Goal: Information Seeking & Learning: Learn about a topic

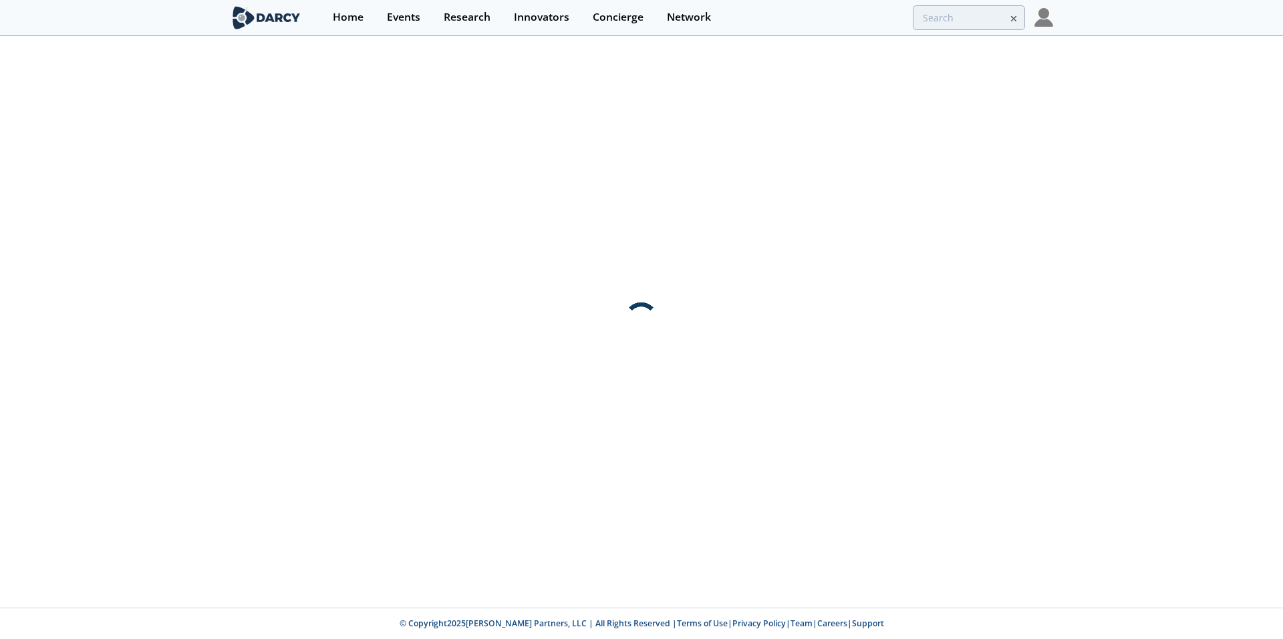
type input "bentonite"
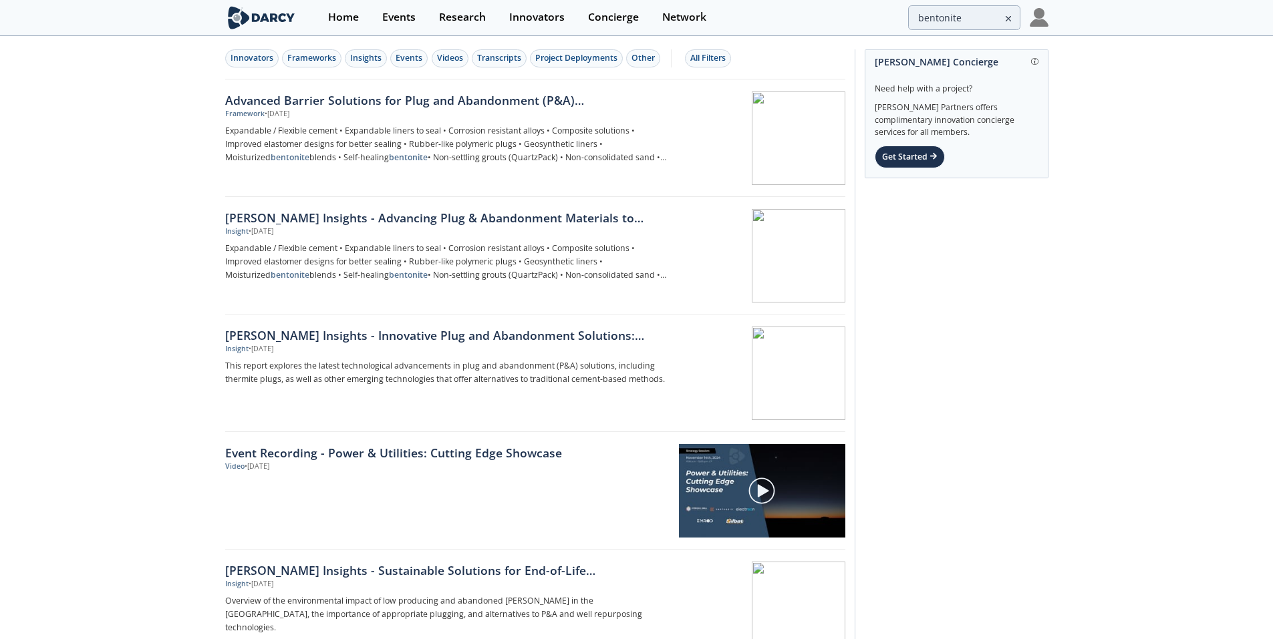
click at [1007, 17] on icon at bounding box center [1007, 19] width 9 height 16
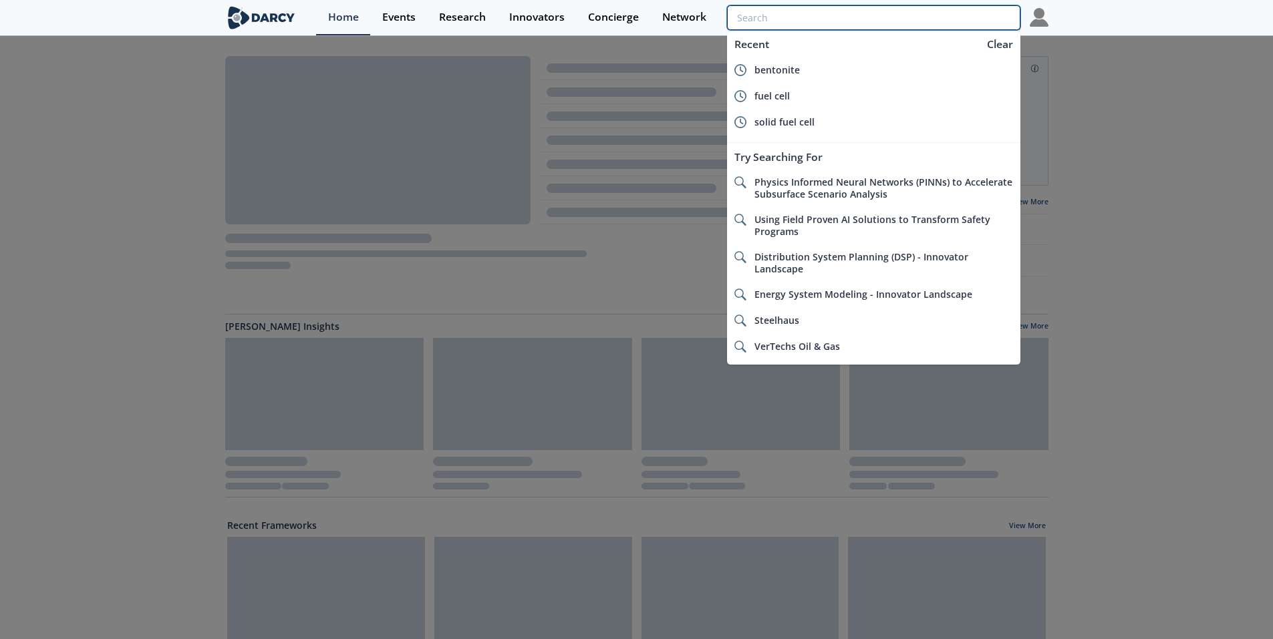
click at [951, 19] on input "search" at bounding box center [873, 17] width 293 height 25
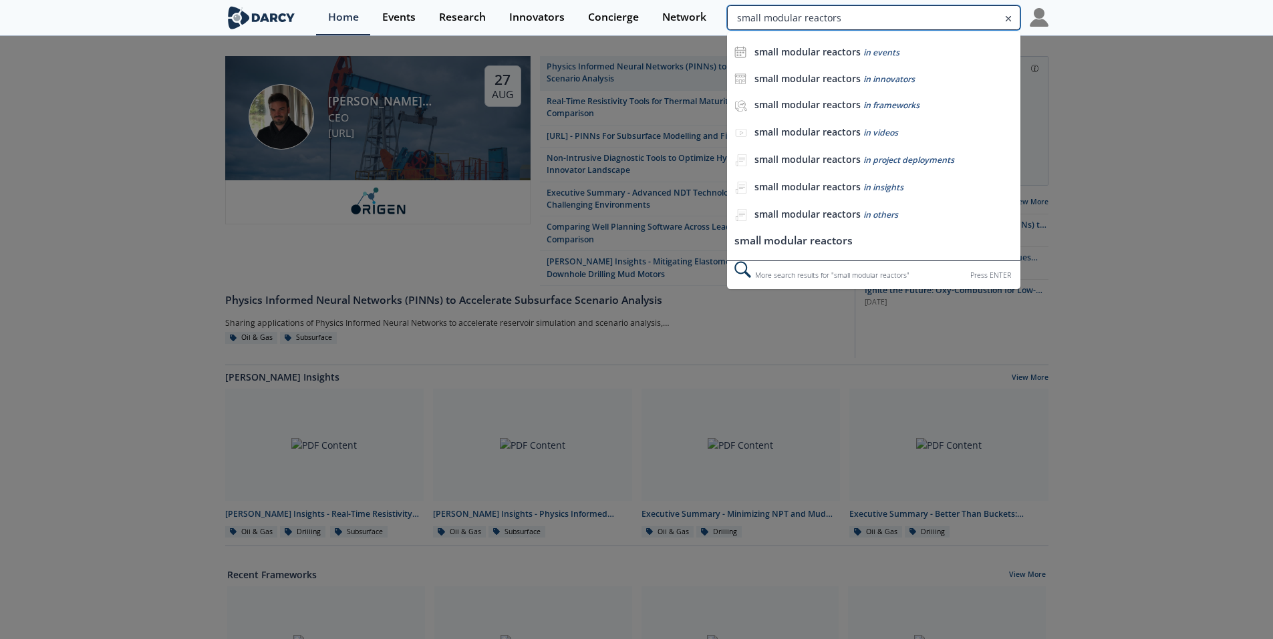
type input "small modular reactors"
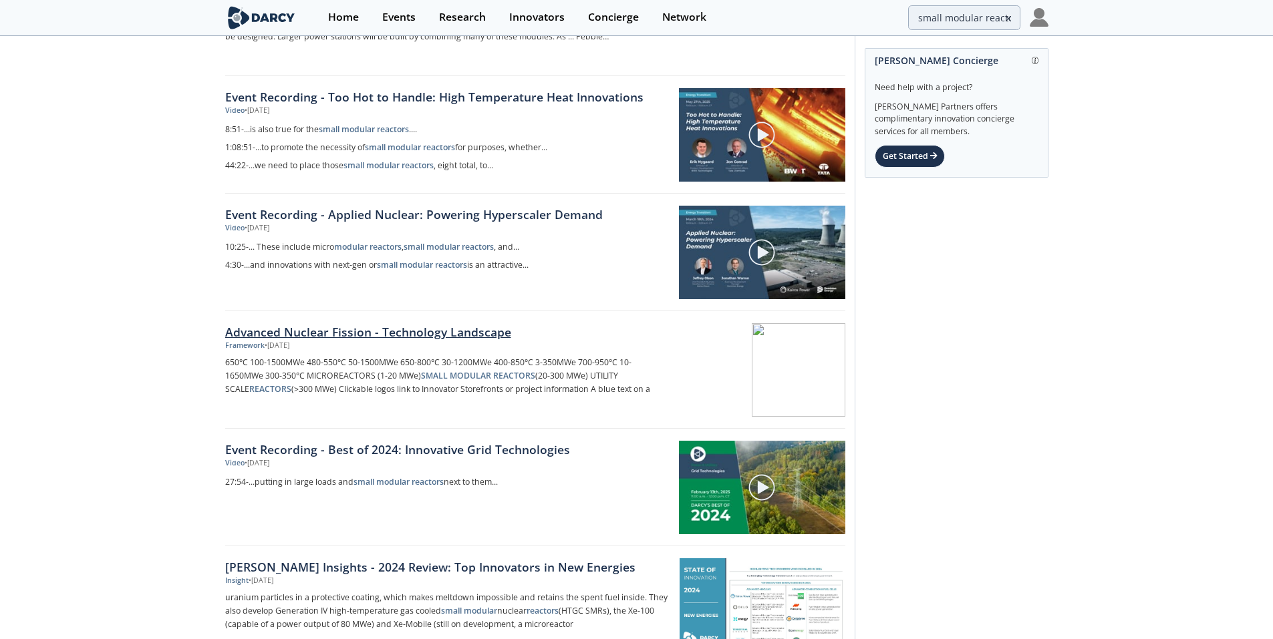
scroll to position [356, 0]
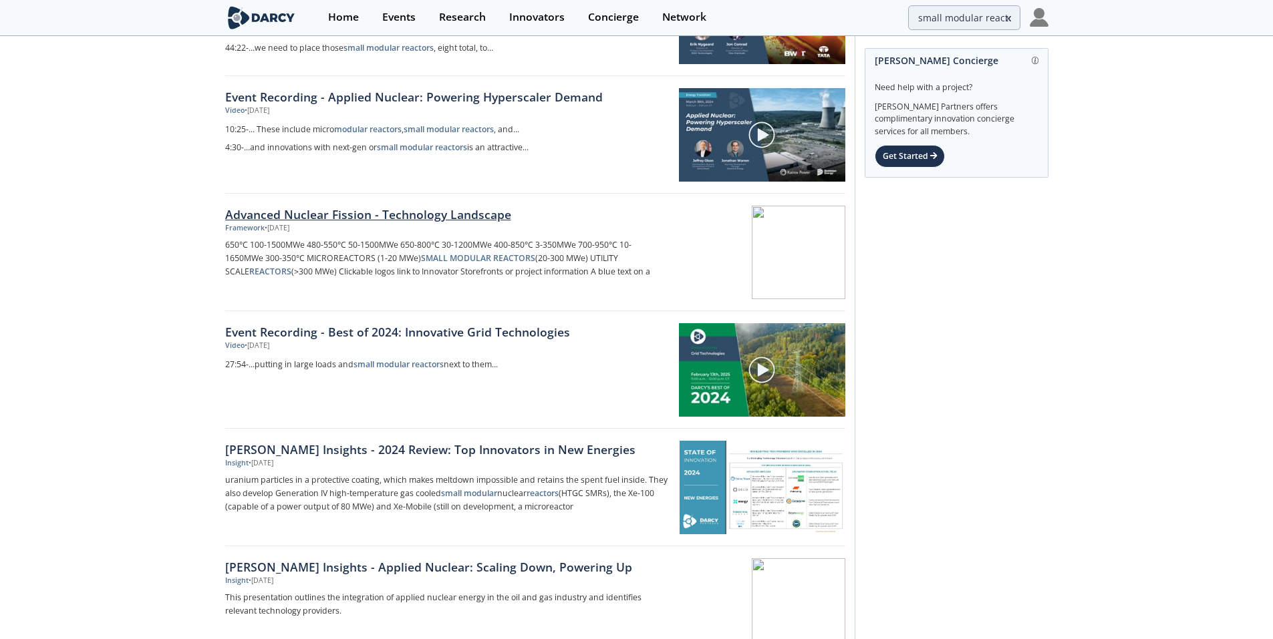
click at [384, 212] on div "Advanced Nuclear Fission - Technology Landscape" at bounding box center [446, 214] width 442 height 17
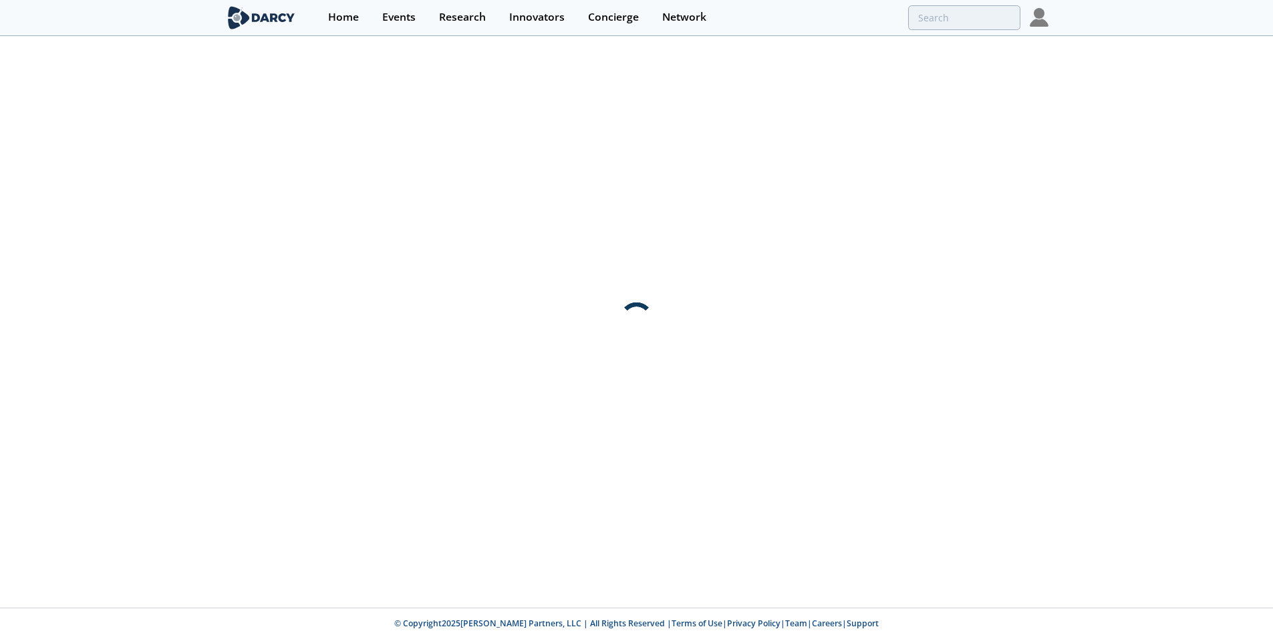
scroll to position [0, 0]
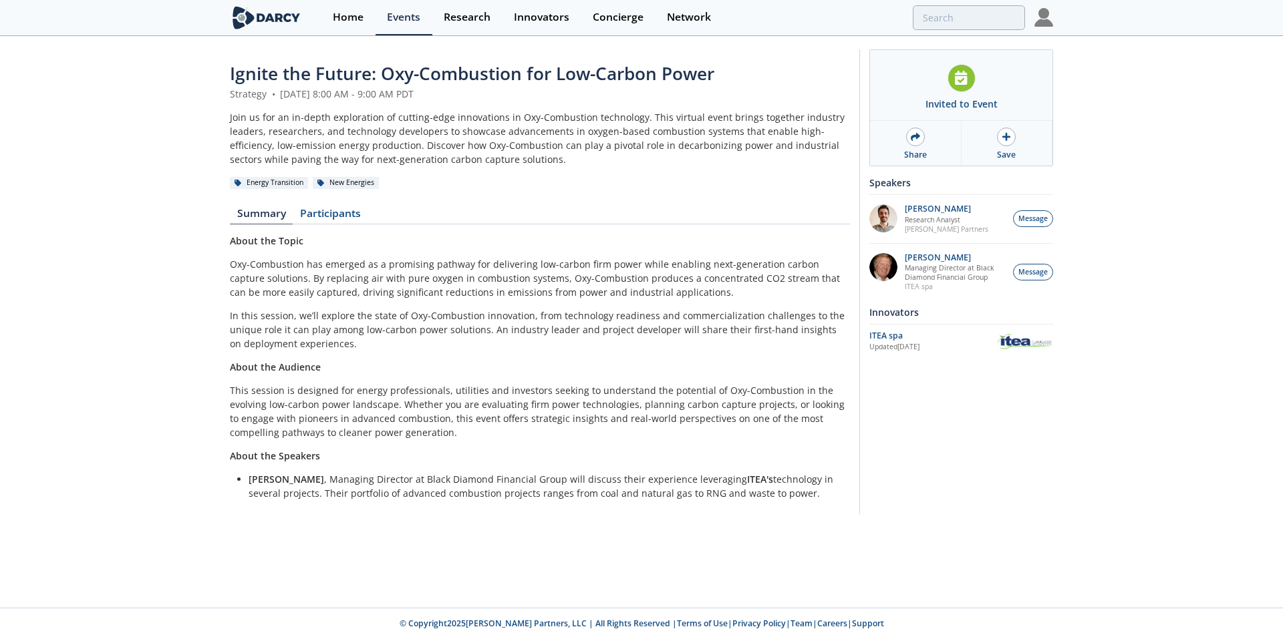
click at [573, 456] on p "About the Speakers" at bounding box center [540, 456] width 620 height 14
click at [326, 212] on link "Participants" at bounding box center [330, 216] width 75 height 16
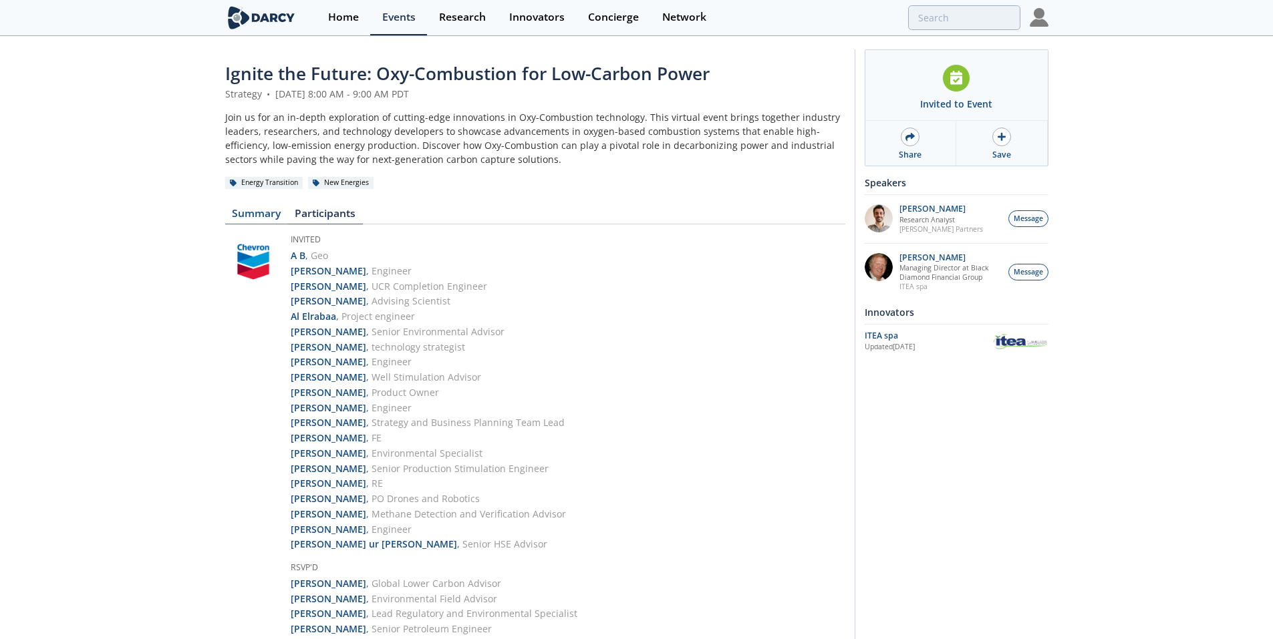
click at [262, 209] on link "Summary" at bounding box center [256, 216] width 63 height 16
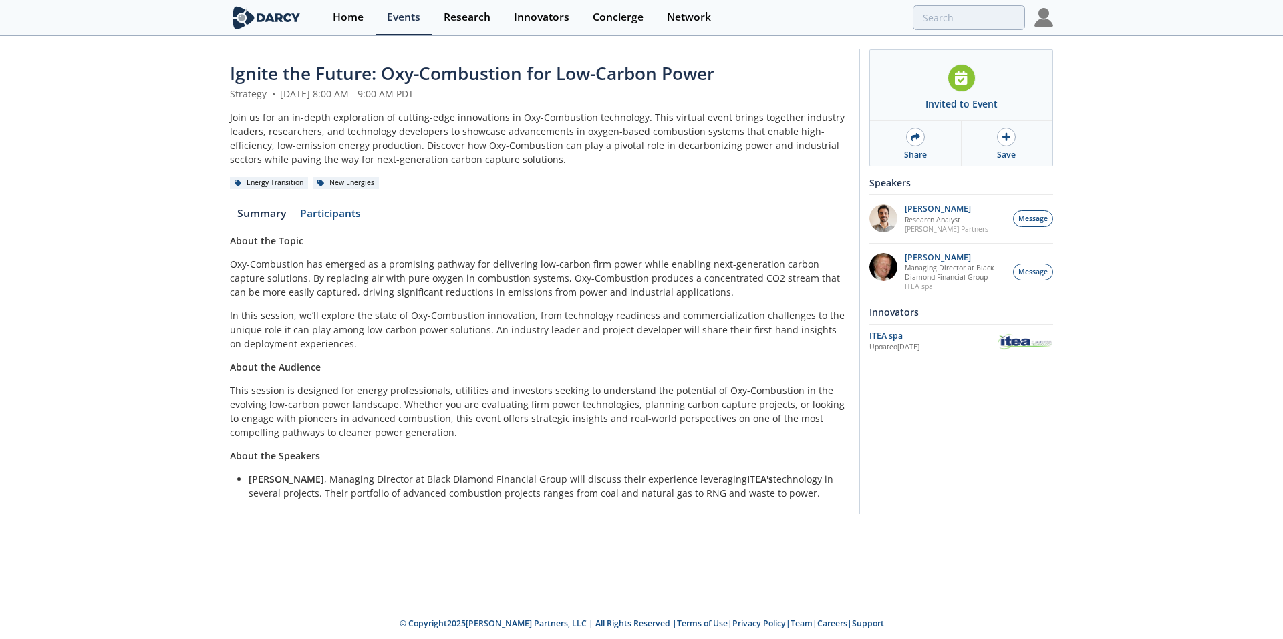
click at [313, 209] on link "Participants" at bounding box center [330, 216] width 75 height 16
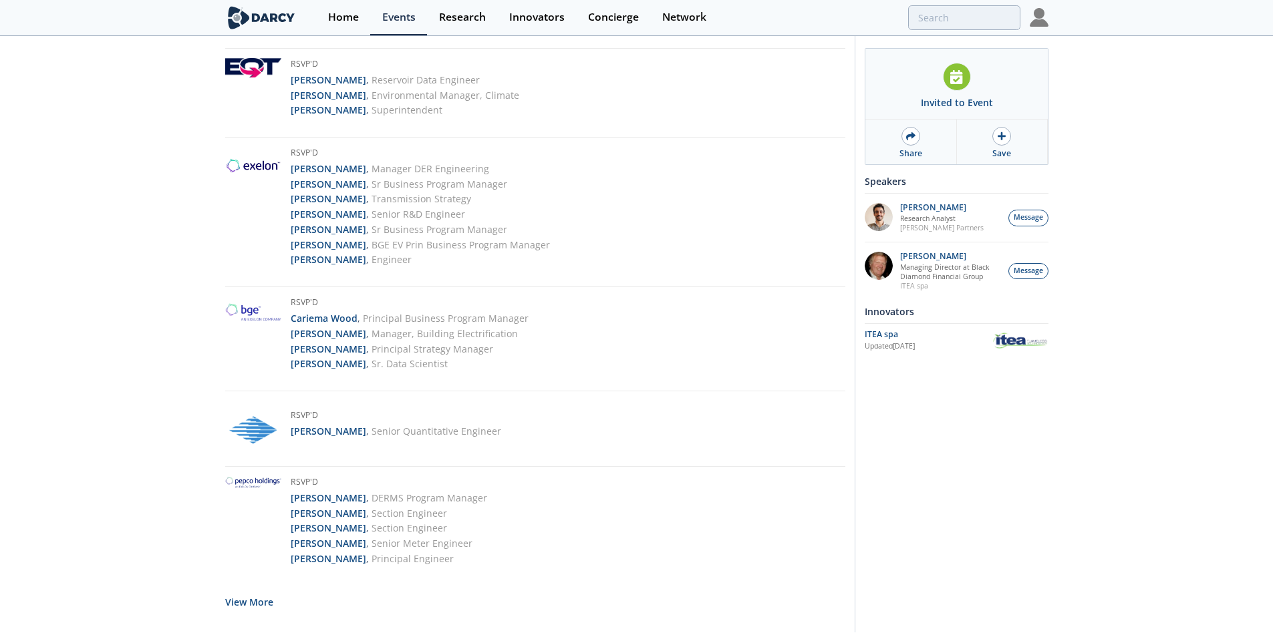
scroll to position [2888, 0]
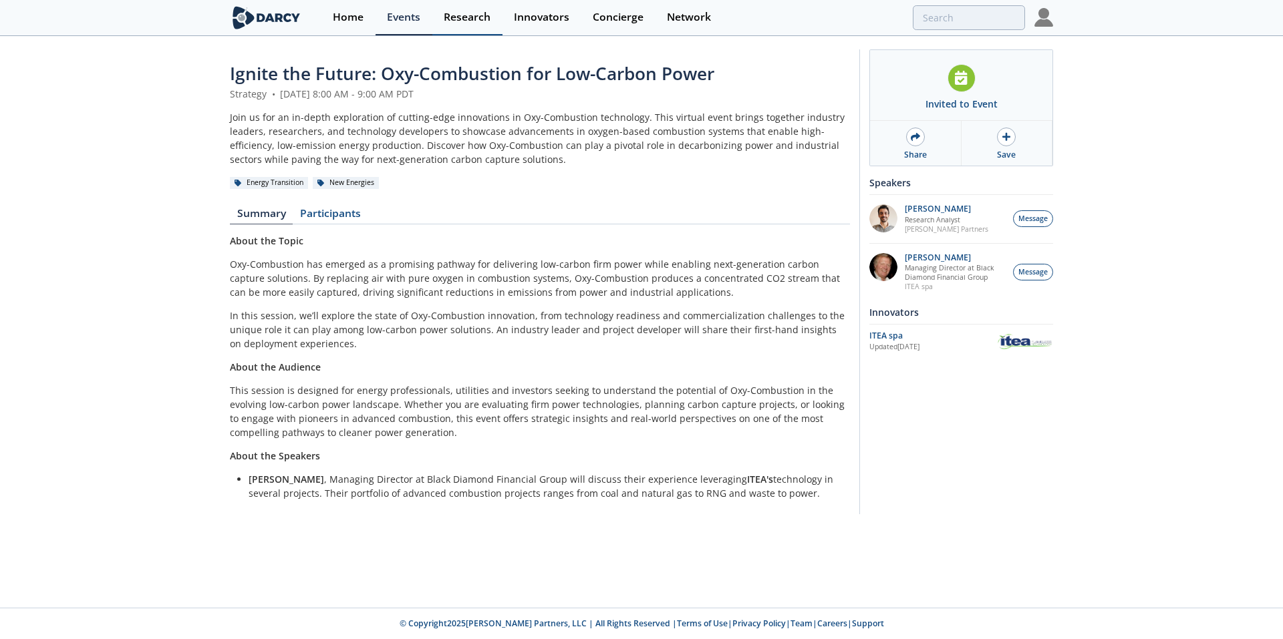
click at [444, 18] on div "Research" at bounding box center [467, 17] width 47 height 11
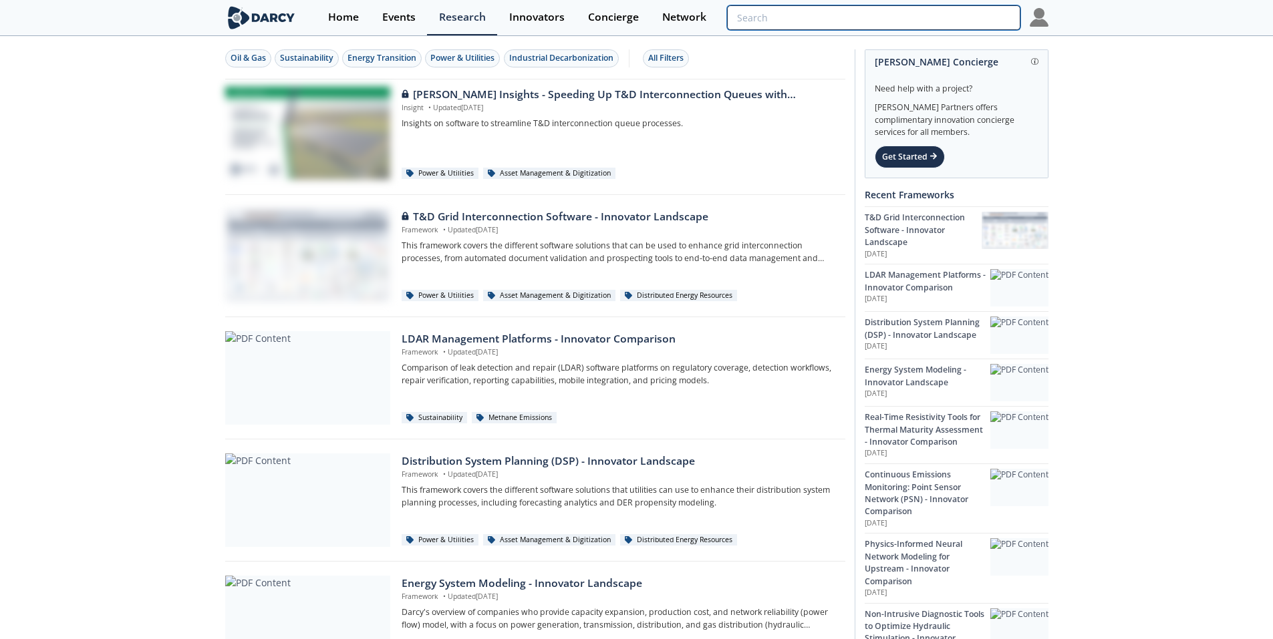
click at [950, 16] on input "search" at bounding box center [873, 17] width 293 height 25
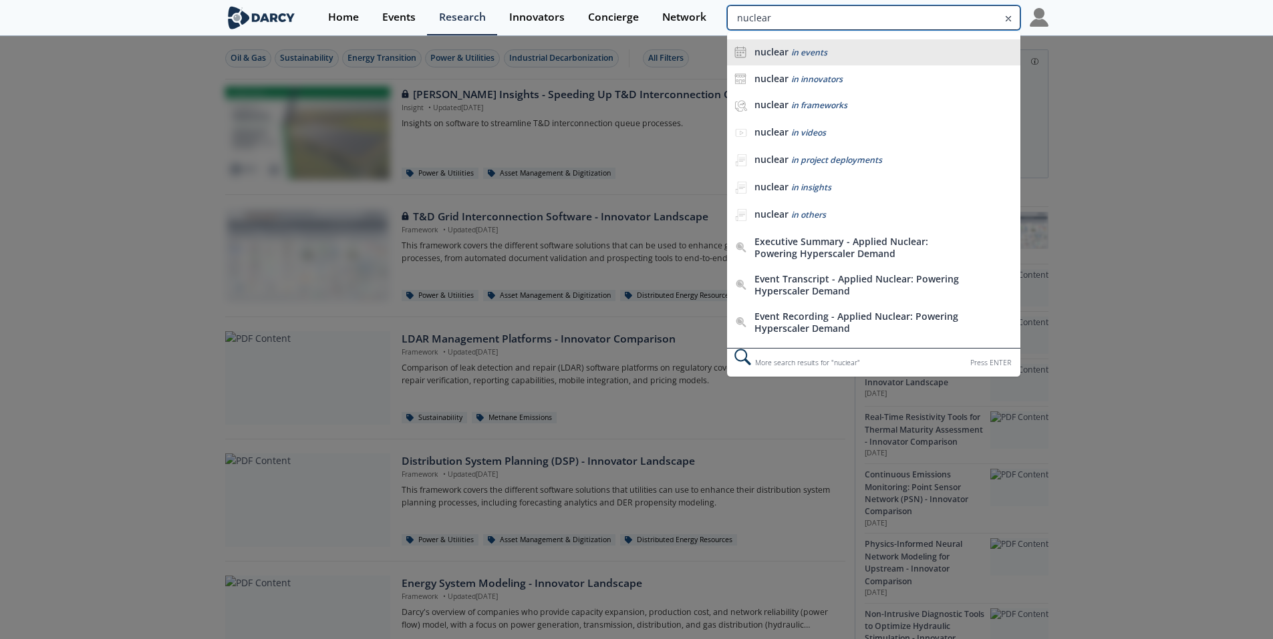
type input "nuclear"
click at [881, 52] on div "nuclear in events" at bounding box center [883, 52] width 259 height 13
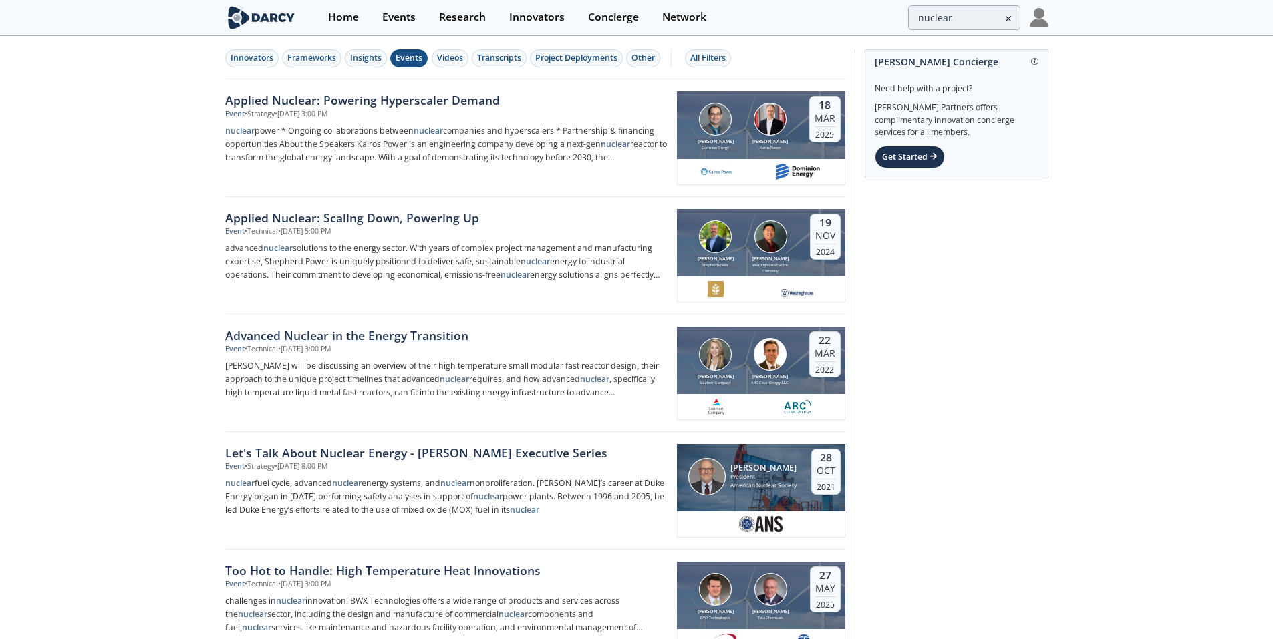
click at [297, 335] on div "Advanced Nuclear in the Energy Transition" at bounding box center [446, 335] width 442 height 17
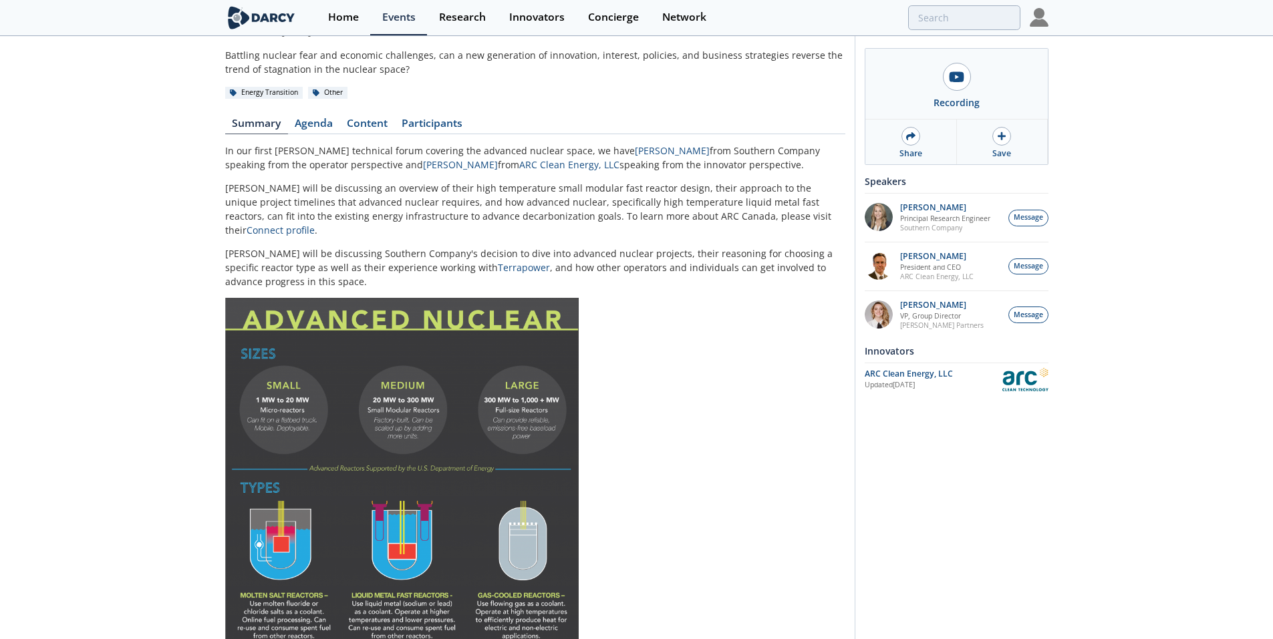
scroll to position [6, 0]
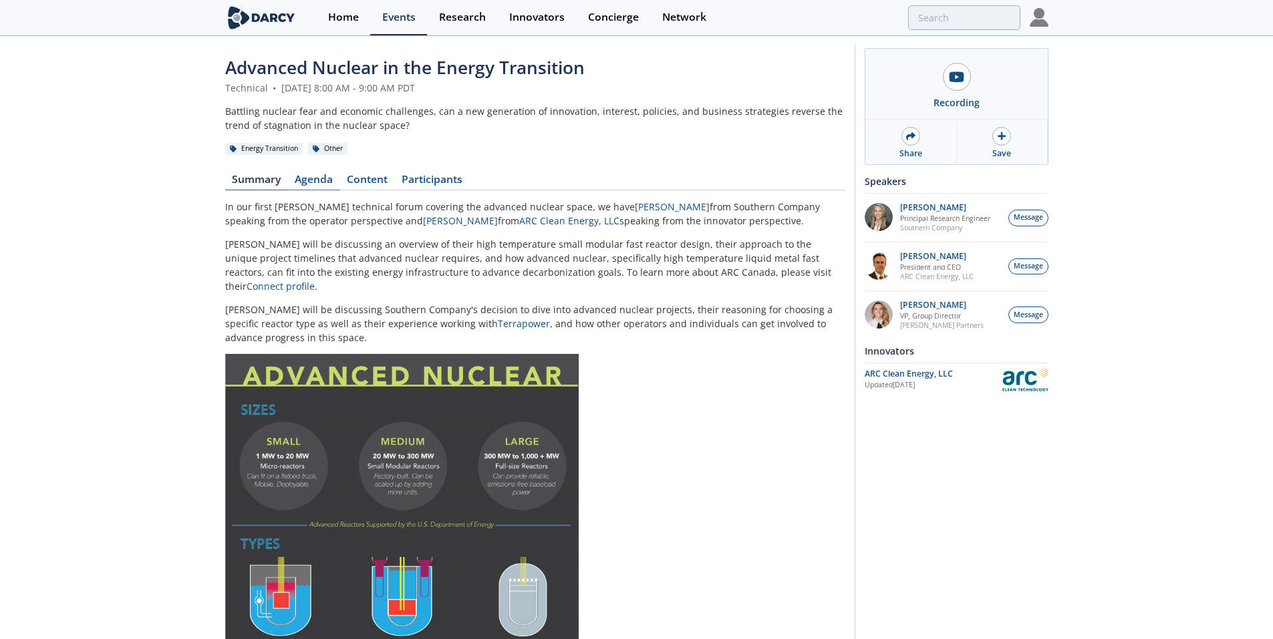
click at [314, 182] on link "Agenda" at bounding box center [314, 182] width 52 height 16
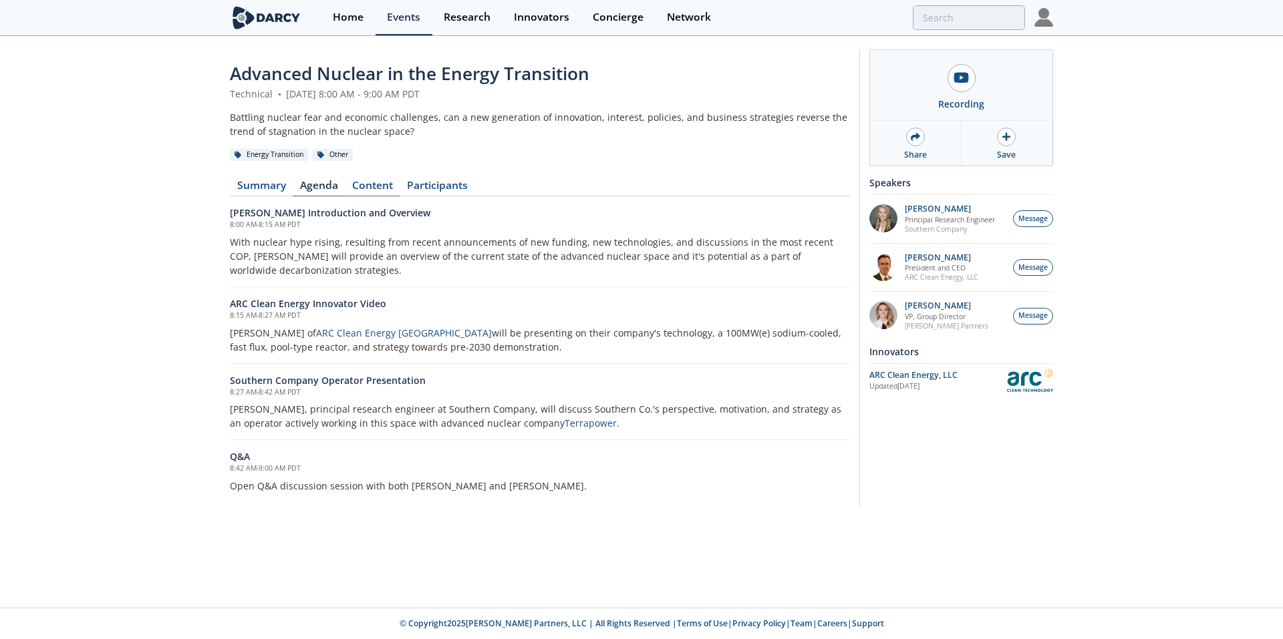
click at [366, 182] on link "Content" at bounding box center [372, 188] width 55 height 16
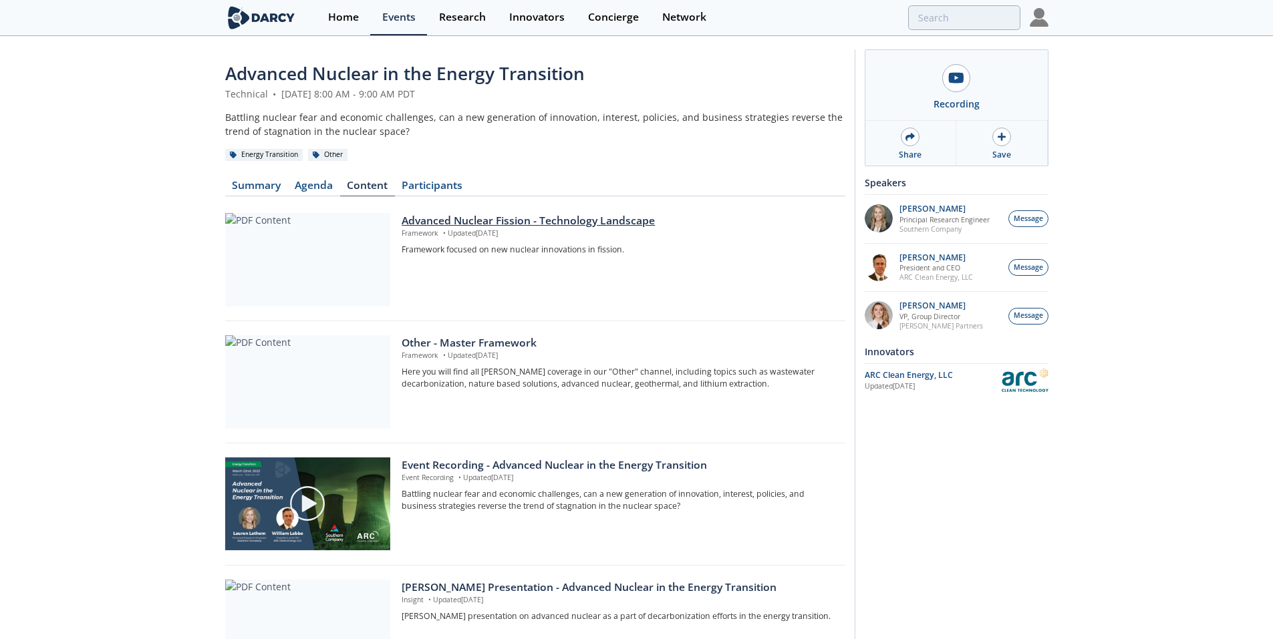
click at [289, 226] on div at bounding box center [307, 260] width 165 height 94
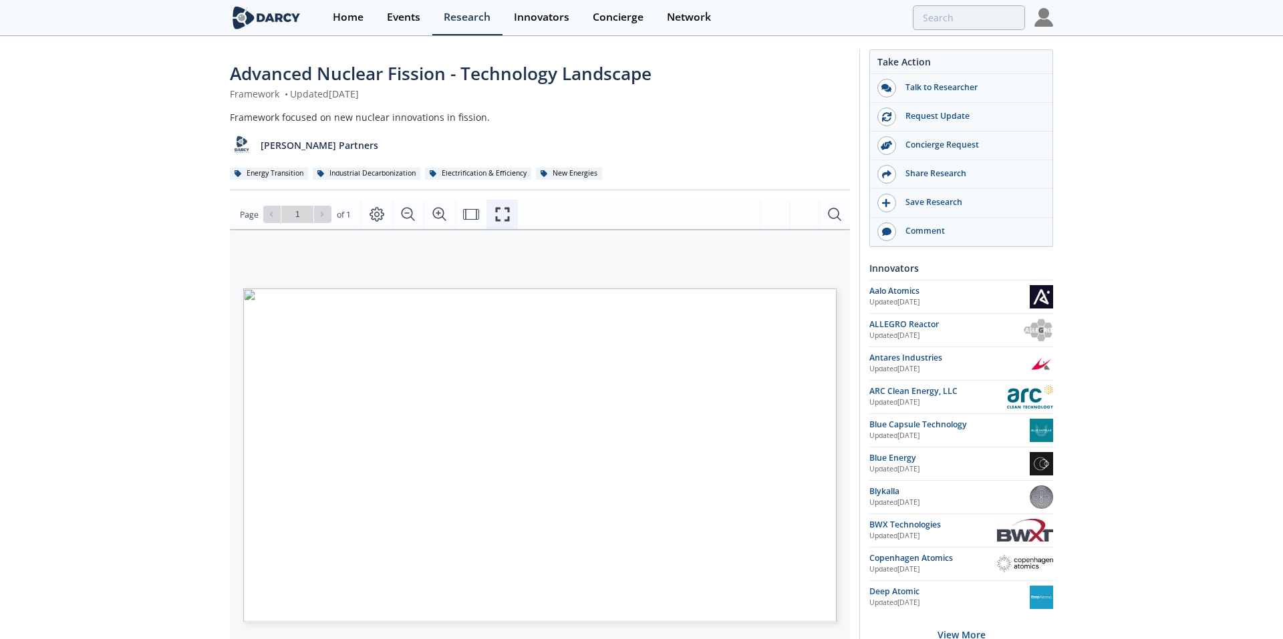
click at [504, 213] on icon "Fullscreen" at bounding box center [502, 214] width 16 height 16
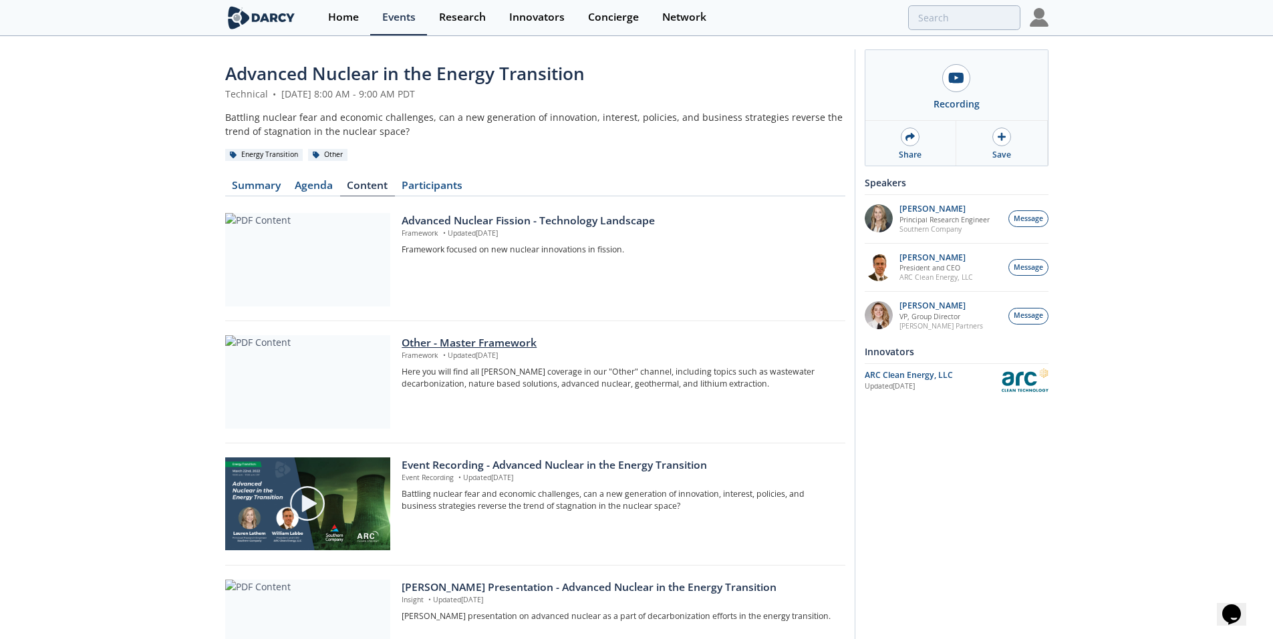
click at [307, 386] on div at bounding box center [307, 382] width 165 height 94
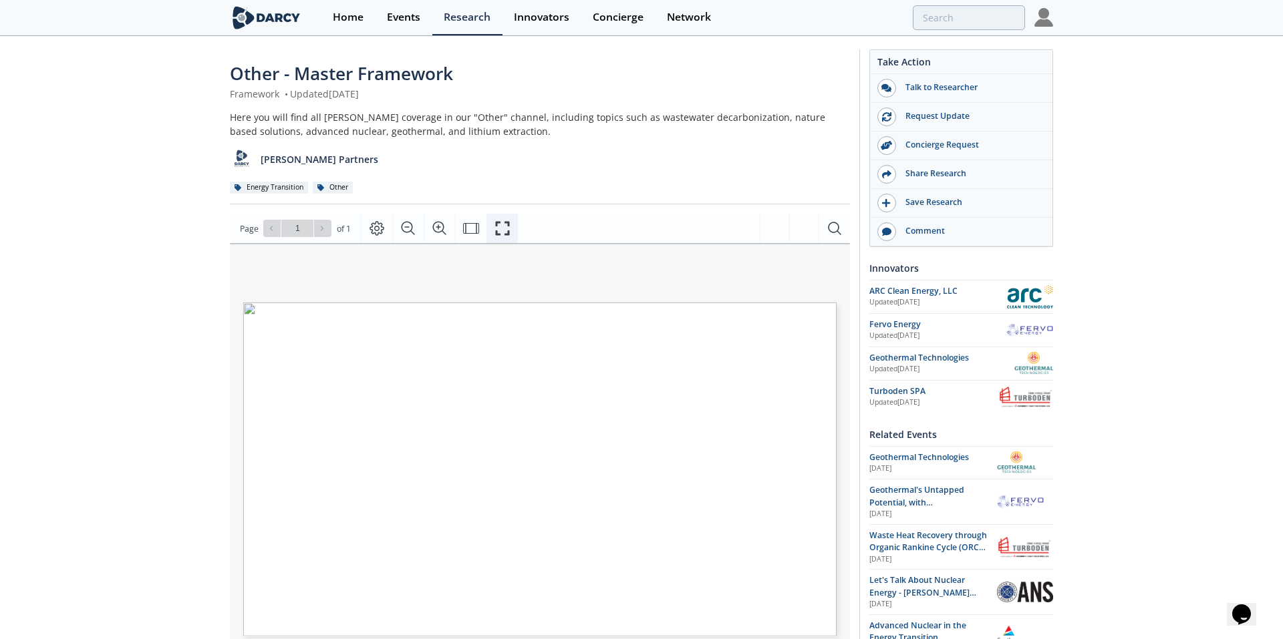
click at [506, 225] on icon "Fullscreen" at bounding box center [502, 229] width 14 height 14
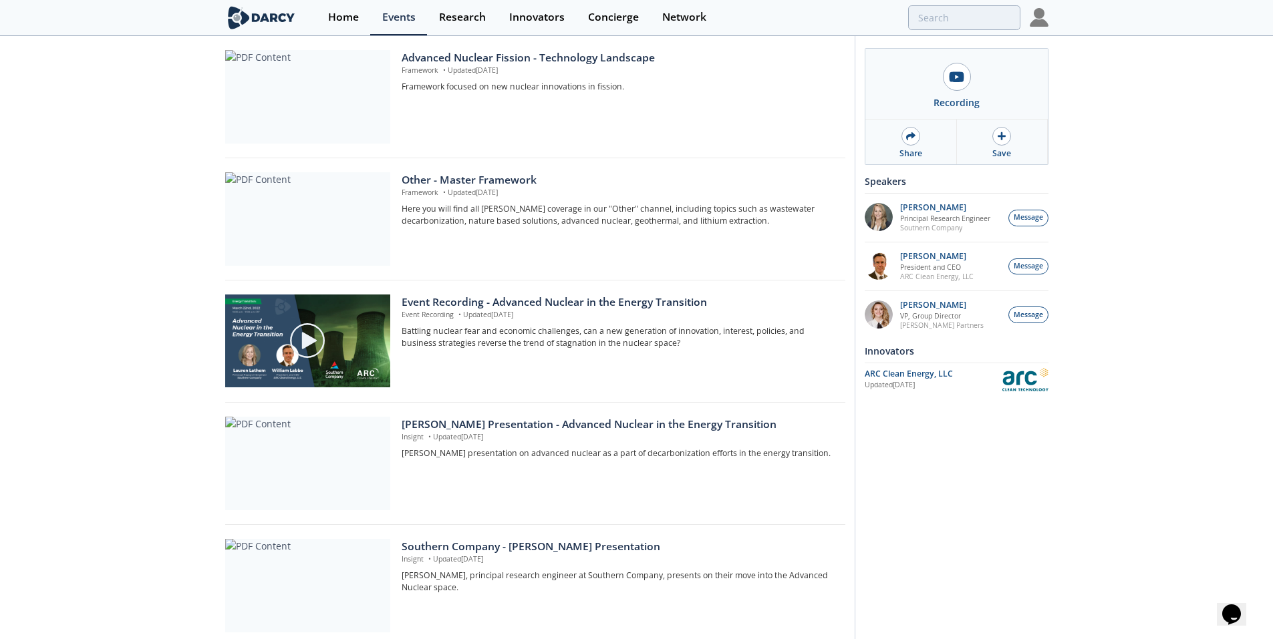
scroll to position [267, 0]
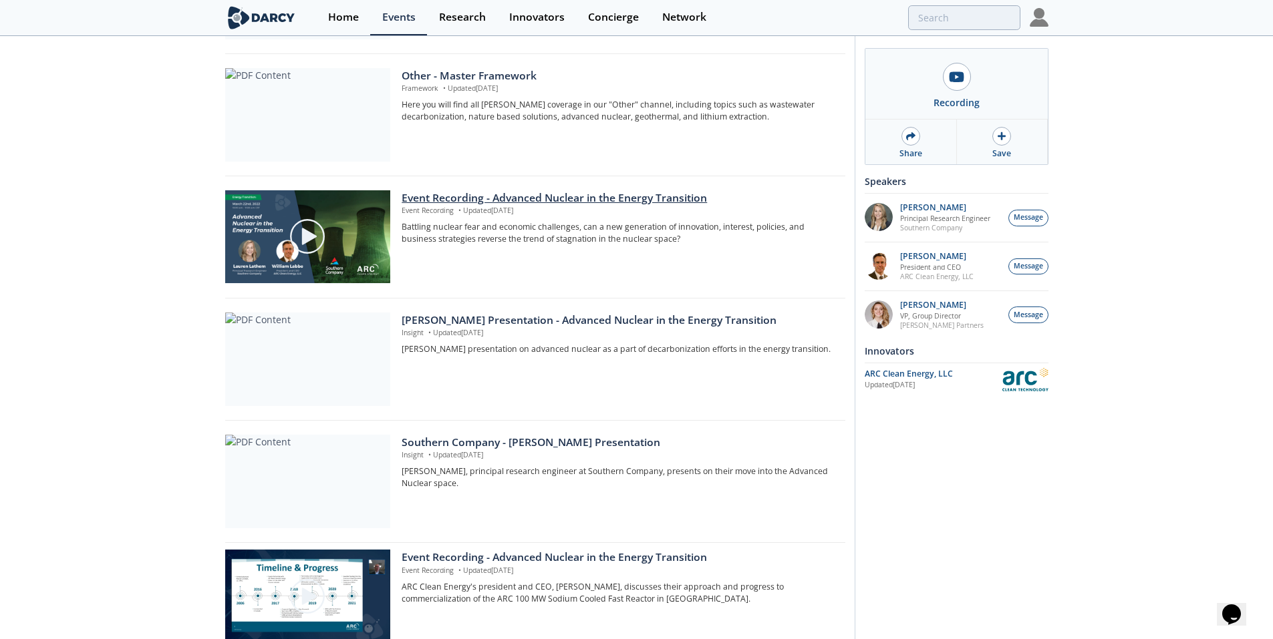
click at [341, 222] on div at bounding box center [307, 236] width 150 height 75
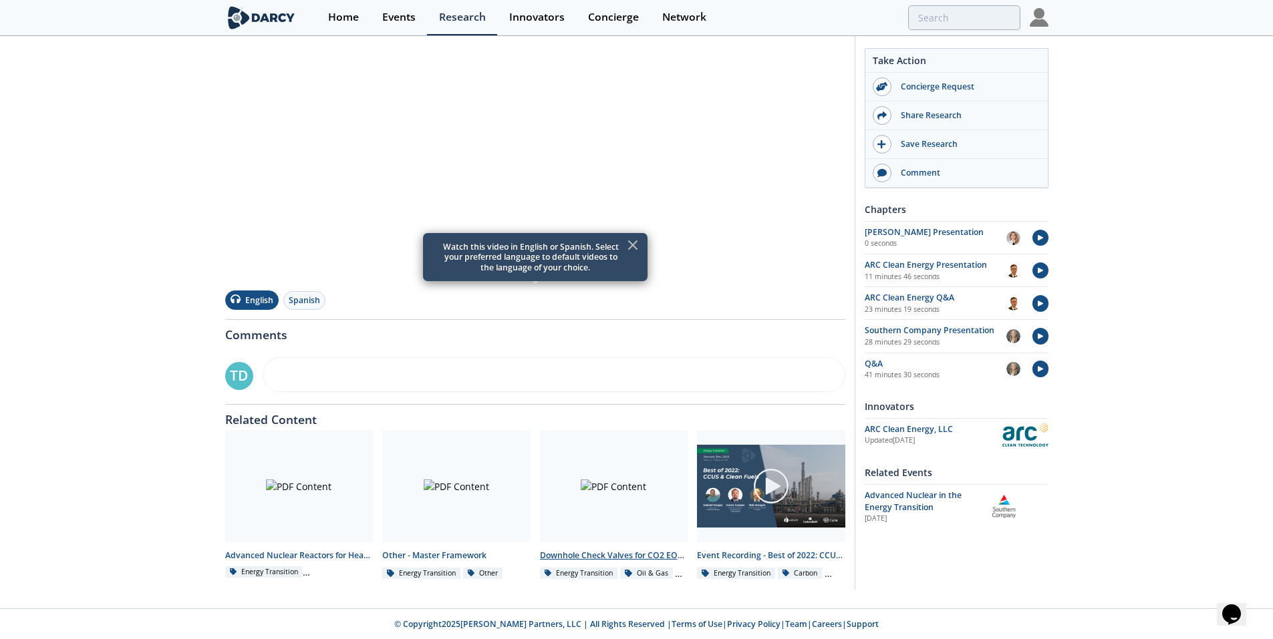
scroll to position [282, 0]
click at [327, 482] on div at bounding box center [299, 486] width 148 height 112
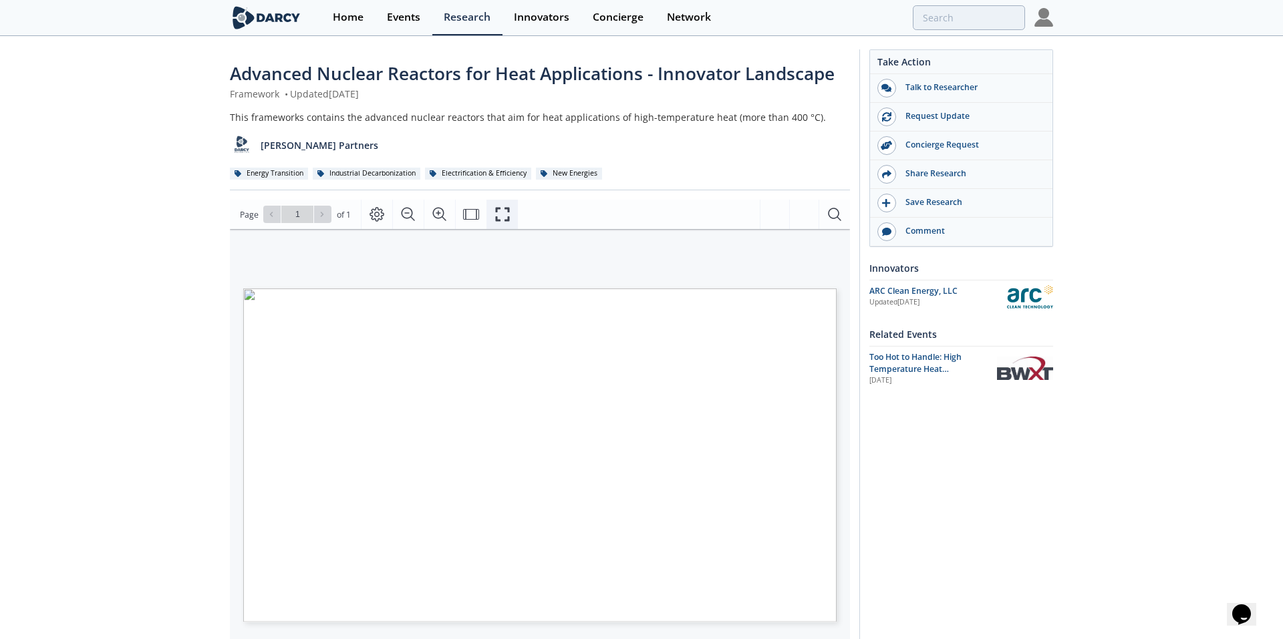
click at [500, 210] on icon "Fullscreen" at bounding box center [502, 214] width 16 height 16
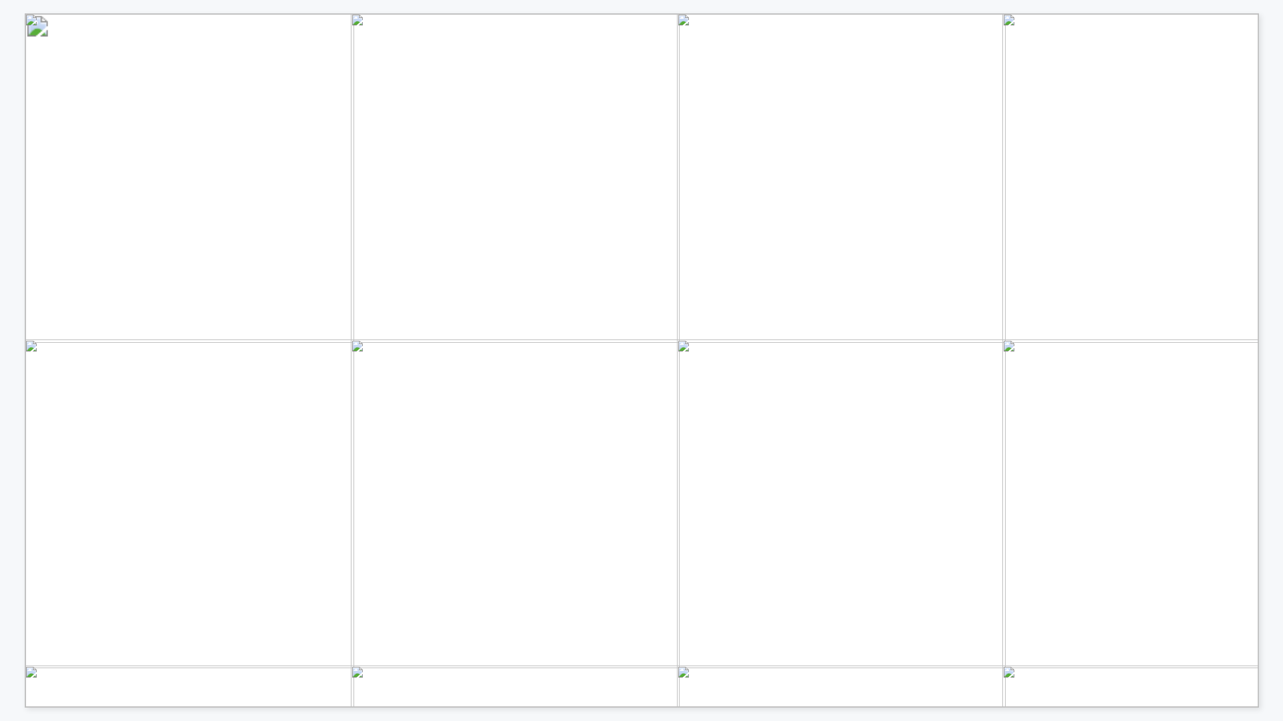
drag, startPoint x: 486, startPoint y: 144, endPoint x: 54, endPoint y: 0, distance: 454.9
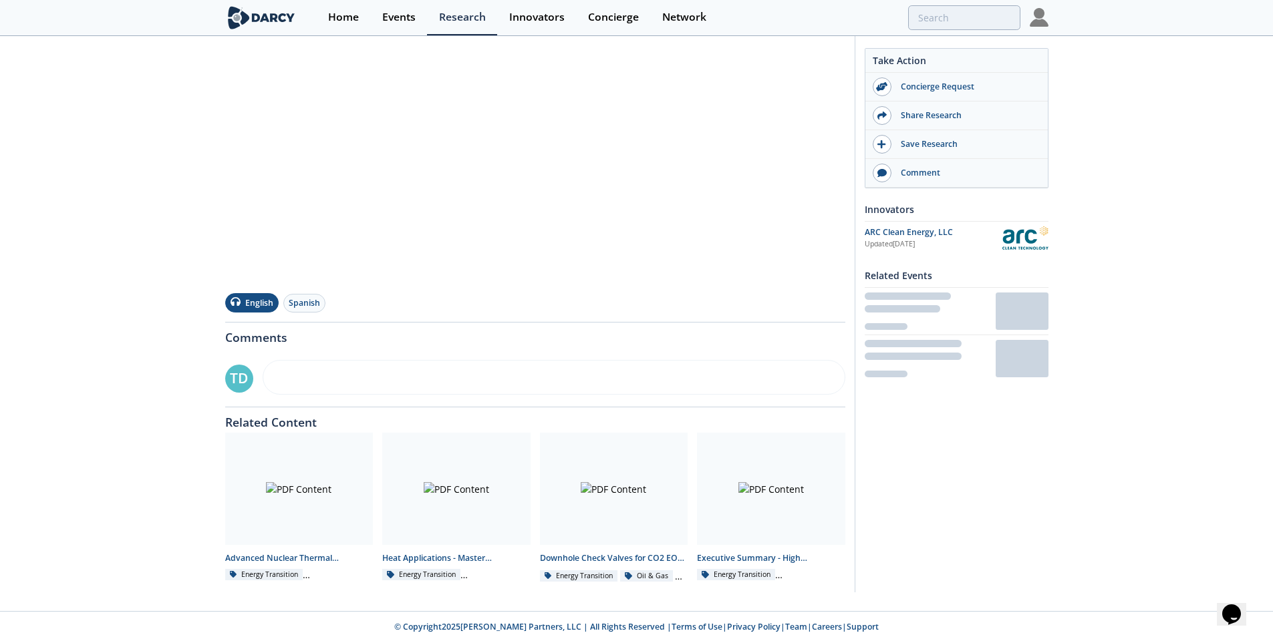
scroll to position [282, 0]
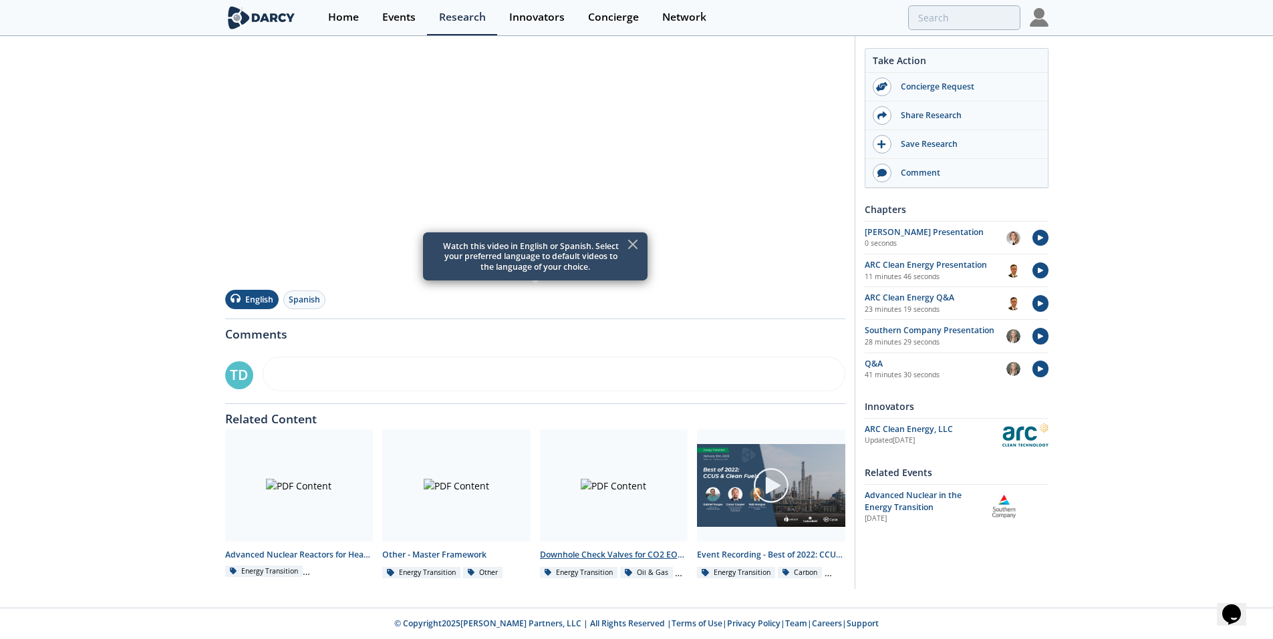
click at [587, 495] on div at bounding box center [614, 486] width 148 height 112
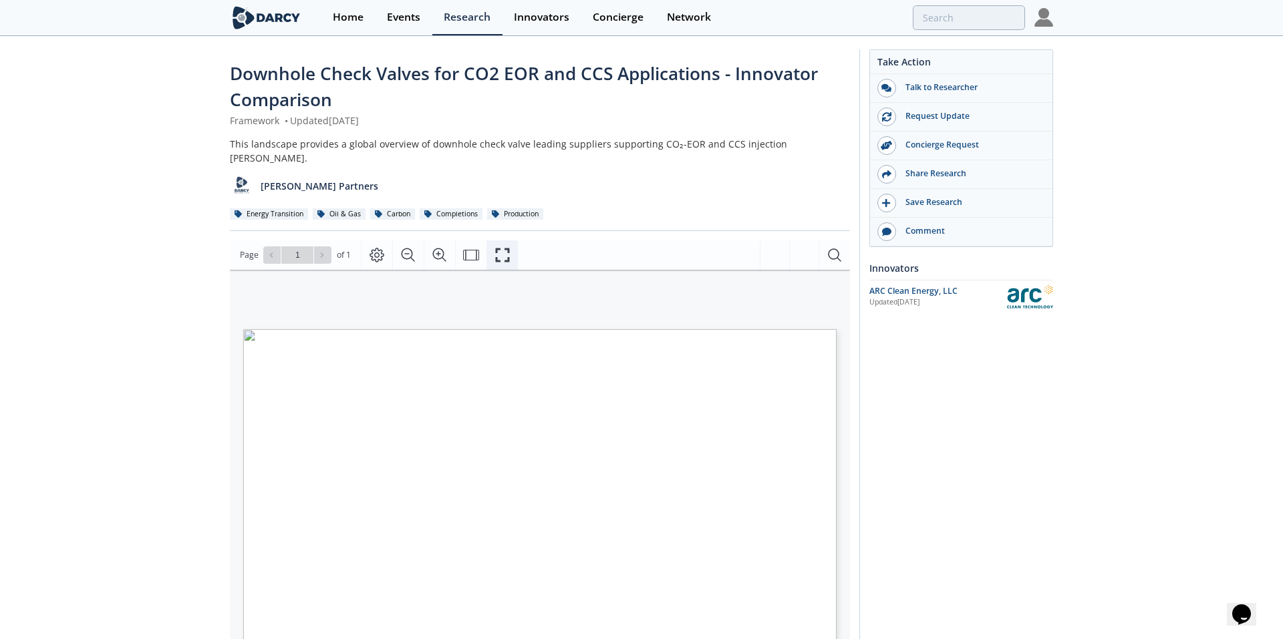
click at [503, 247] on icon "Fullscreen" at bounding box center [502, 255] width 16 height 16
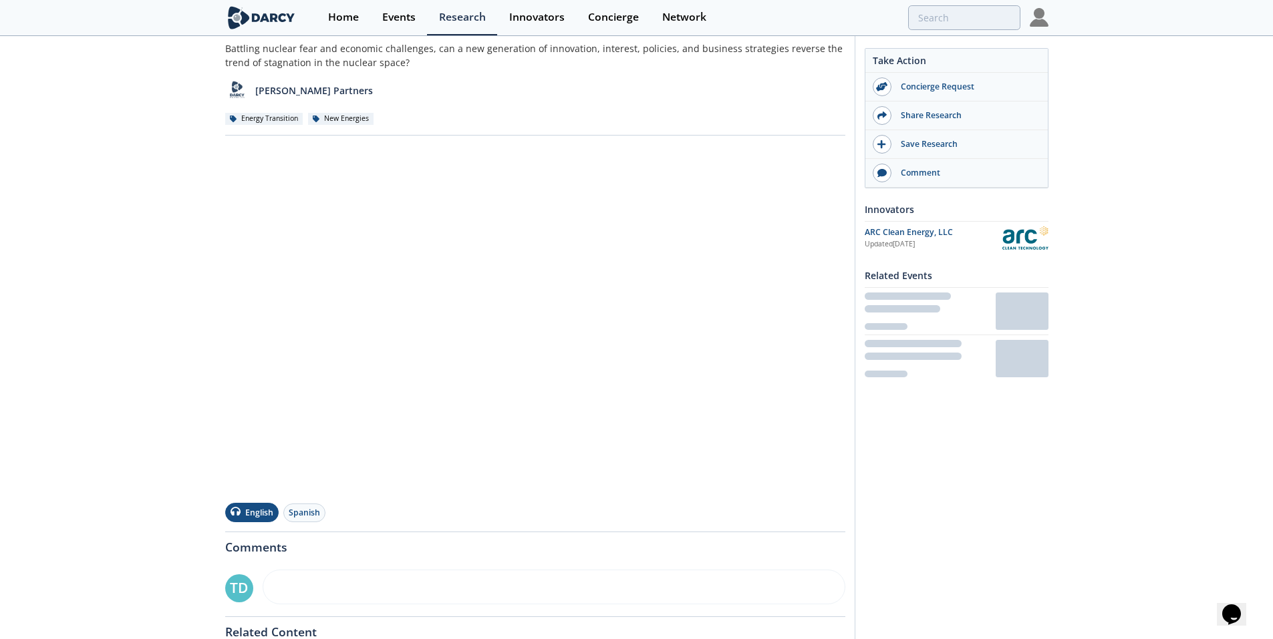
scroll to position [282, 0]
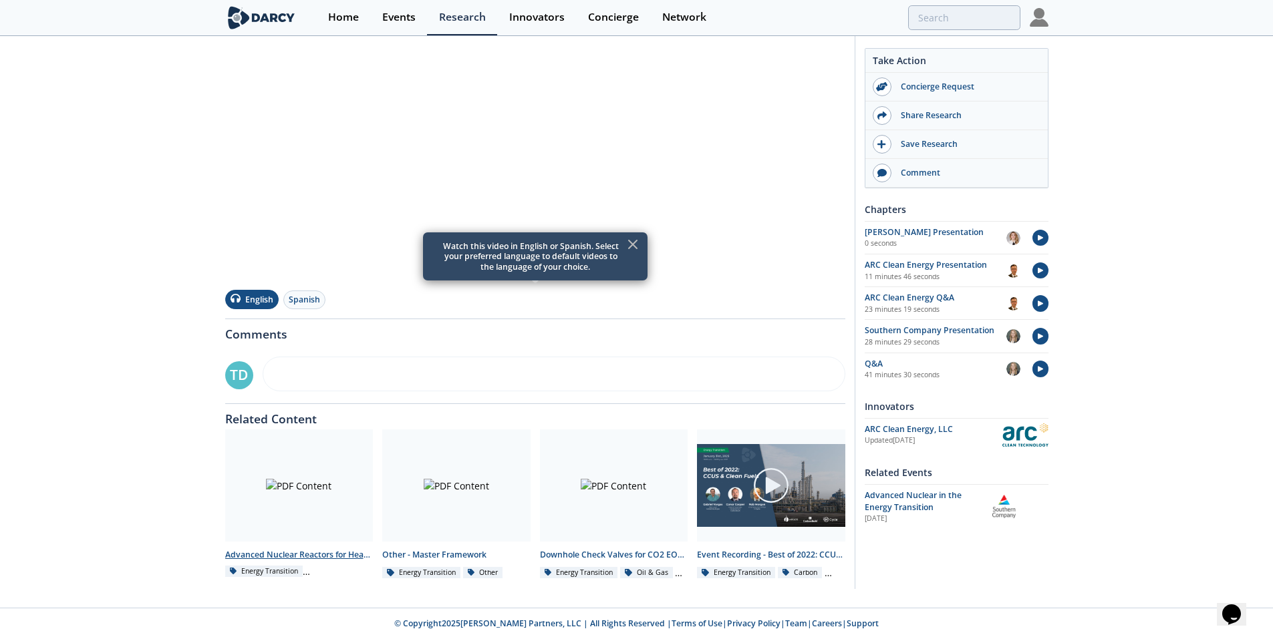
click at [284, 494] on div at bounding box center [299, 486] width 148 height 112
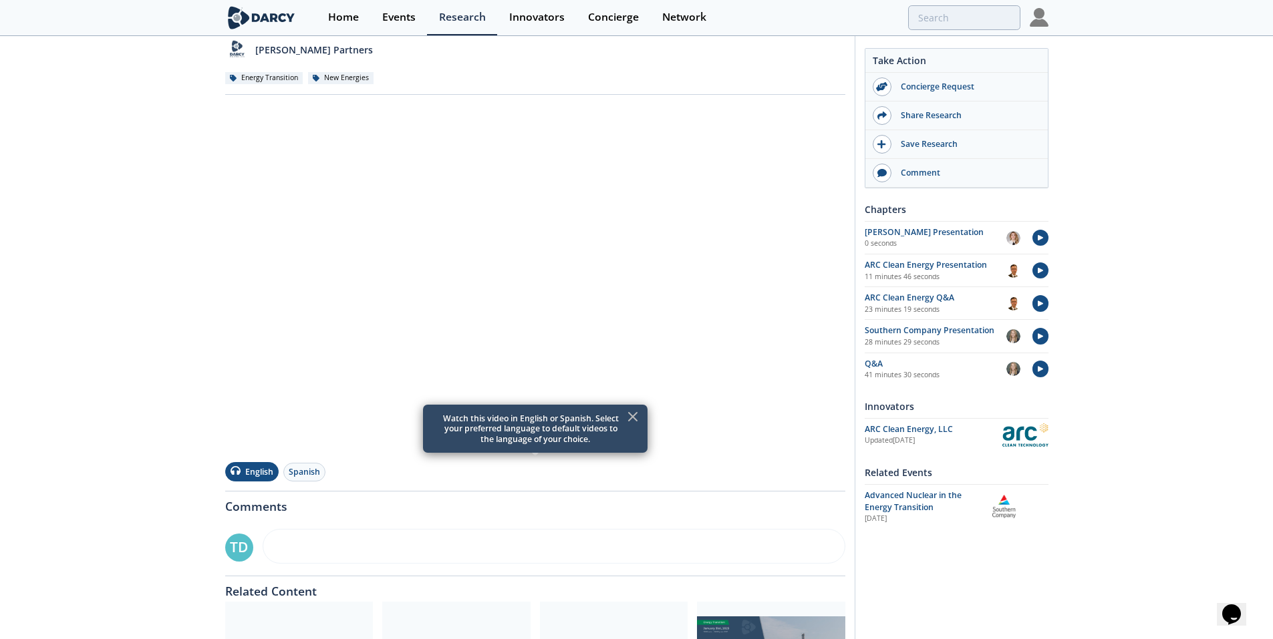
scroll to position [104, 0]
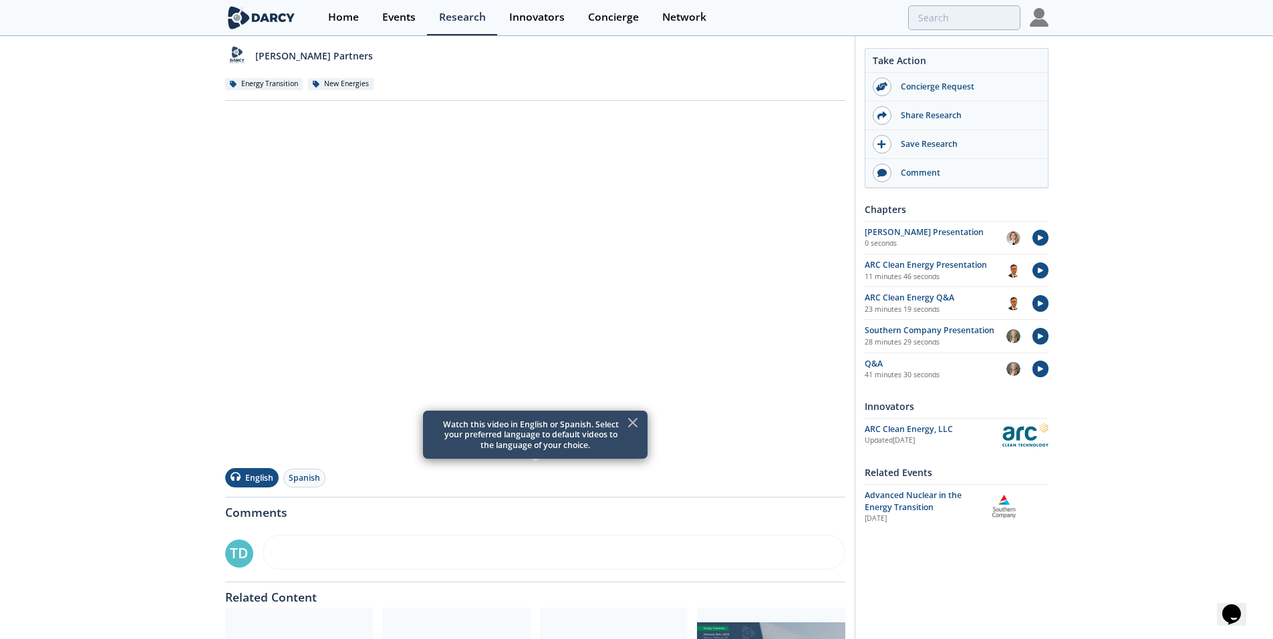
click at [631, 423] on icon at bounding box center [633, 423] width 16 height 16
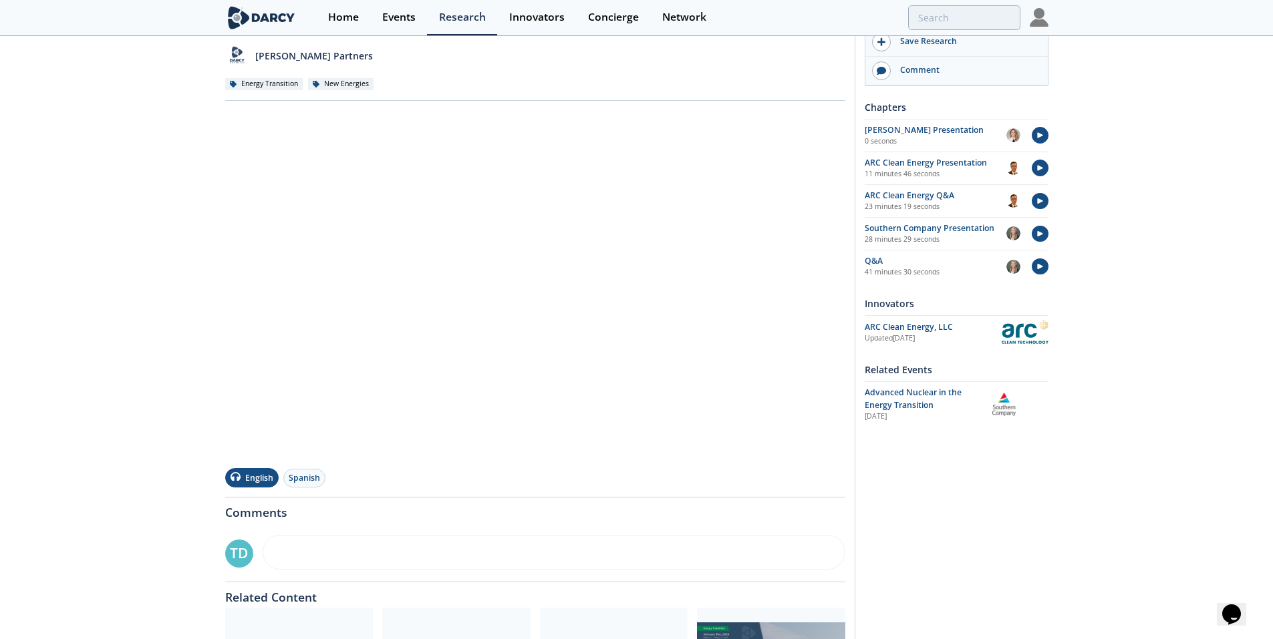
scroll to position [0, 0]
